Goal: Task Accomplishment & Management: Manage account settings

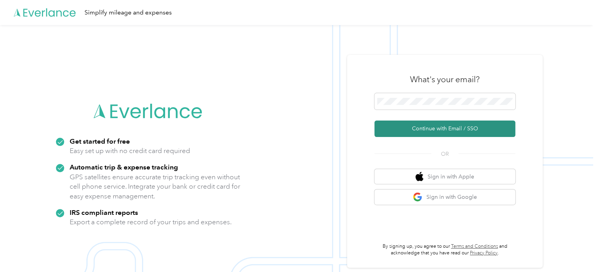
click at [431, 127] on button "Continue with Email / SSO" at bounding box center [445, 129] width 141 height 16
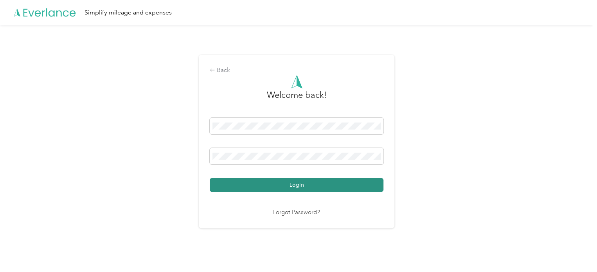
click at [296, 186] on button "Login" at bounding box center [297, 185] width 174 height 14
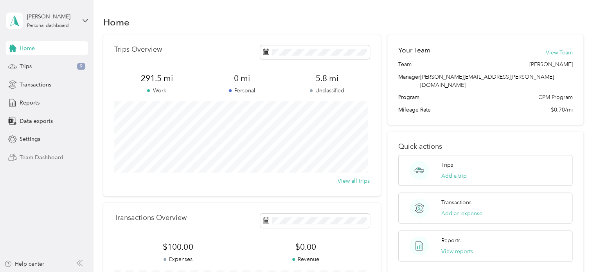
click at [31, 157] on span "Team Dashboard" at bounding box center [42, 157] width 44 height 8
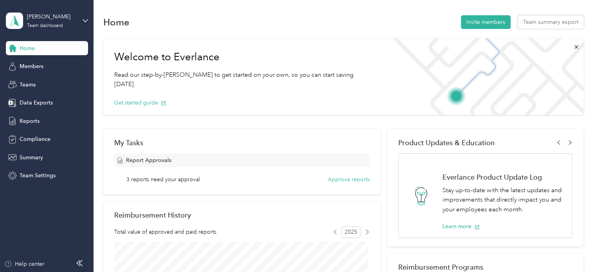
click at [26, 49] on span "Home" at bounding box center [27, 48] width 15 height 8
click at [40, 27] on div "Team dashboard" at bounding box center [45, 25] width 36 height 5
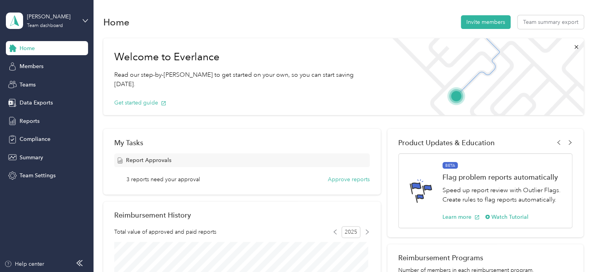
click at [34, 67] on div "Team dashboard" at bounding box center [132, 63] width 242 height 14
click at [352, 179] on button "Approve reports" at bounding box center [349, 179] width 42 height 8
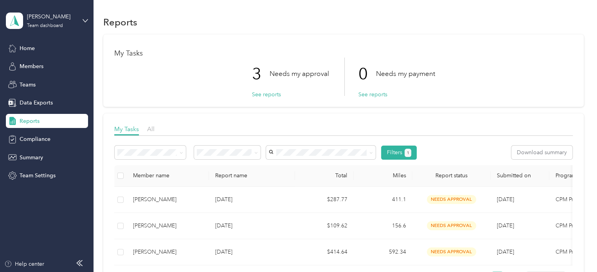
scroll to position [39, 0]
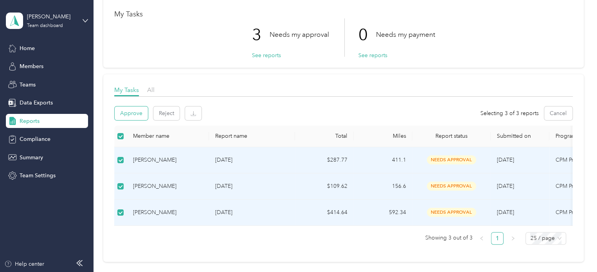
click at [135, 115] on button "Approve" at bounding box center [131, 113] width 33 height 14
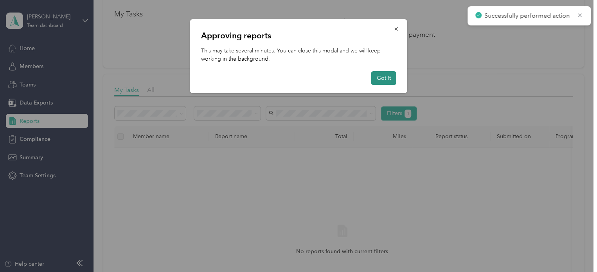
click at [379, 79] on button "Got it" at bounding box center [384, 78] width 25 height 14
